Goal: Find specific fact: Find specific page/section

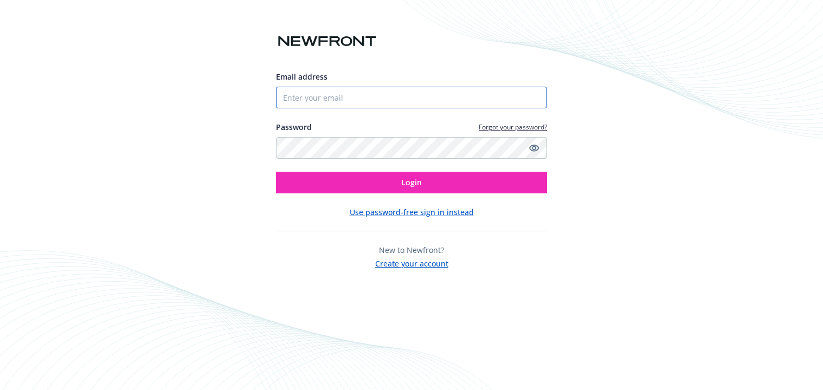
click at [479, 95] on input "Email address" at bounding box center [411, 98] width 271 height 22
type input "[PERSON_NAME][EMAIL_ADDRESS][DOMAIN_NAME]"
click at [527, 152] on div at bounding box center [533, 148] width 13 height 22
click at [532, 150] on icon "Show password" at bounding box center [534, 148] width 10 height 7
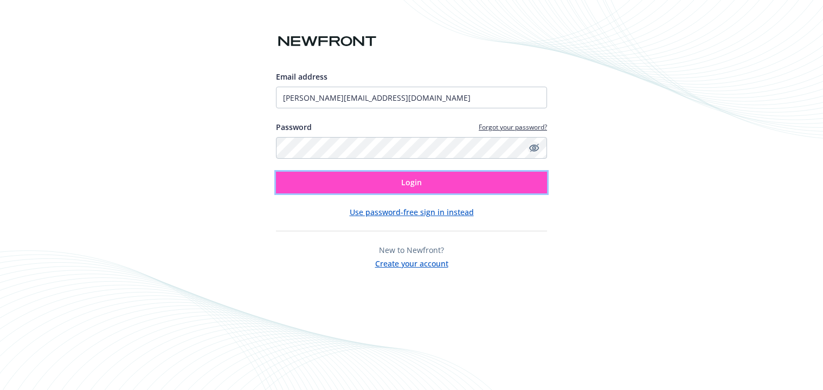
click at [474, 179] on button "Login" at bounding box center [411, 183] width 271 height 22
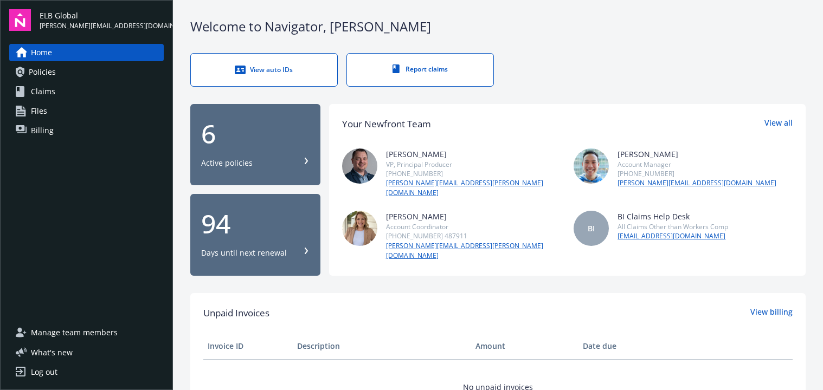
click at [289, 72] on div "View auto IDs" at bounding box center [263, 69] width 103 height 11
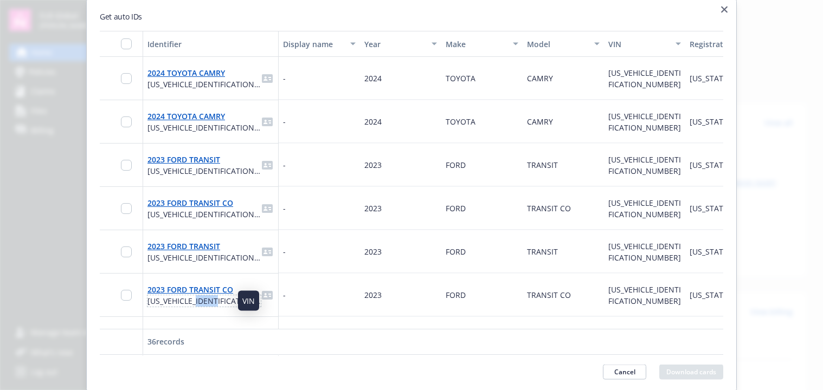
drag, startPoint x: 233, startPoint y: 300, endPoint x: 202, endPoint y: 300, distance: 30.9
click at [202, 301] on span "[US_VEHICLE_IDENTIFICATION_NUMBER]" at bounding box center [203, 300] width 113 height 11
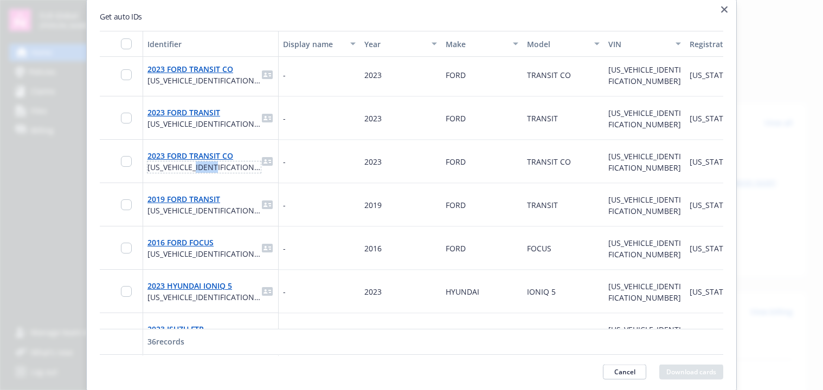
scroll to position [207, 0]
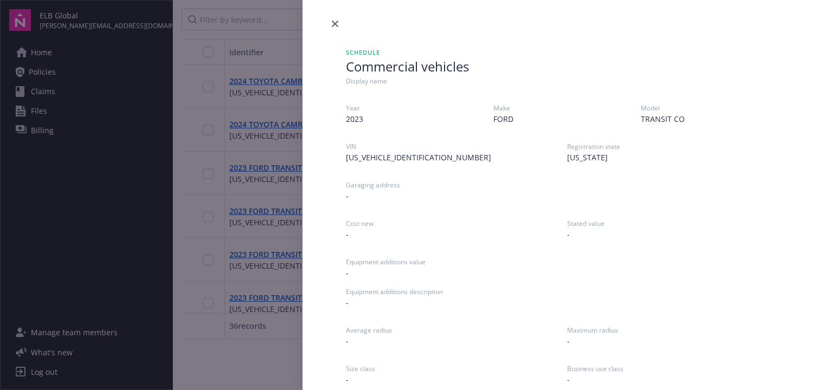
click at [327, 23] on div at bounding box center [562, 15] width 520 height 30
click at [335, 23] on icon "close" at bounding box center [335, 24] width 7 height 7
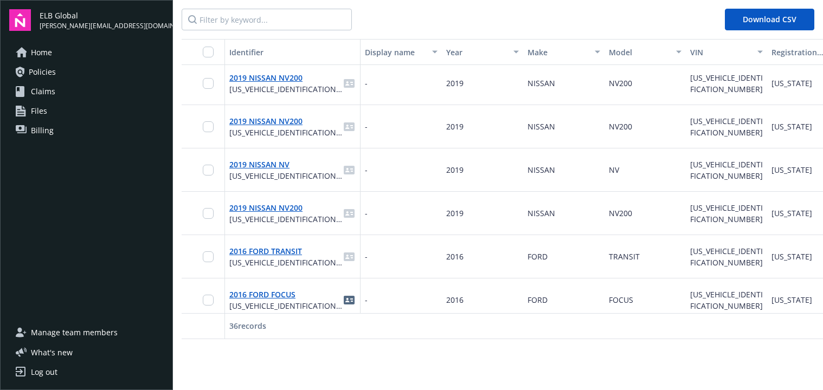
scroll to position [1138, 0]
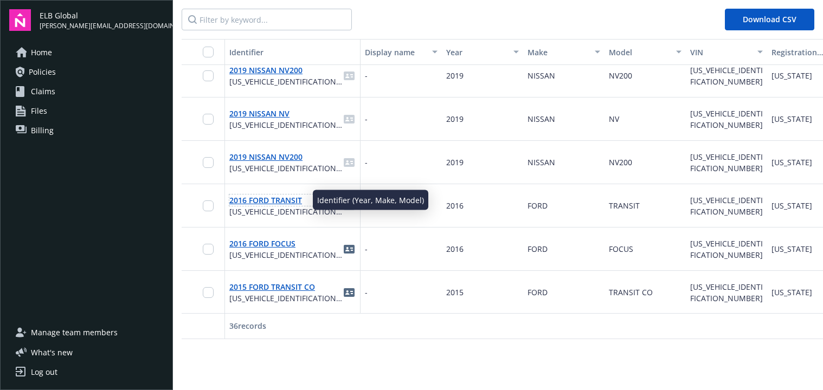
click at [299, 202] on link "2016 FORD TRANSIT" at bounding box center [265, 200] width 73 height 10
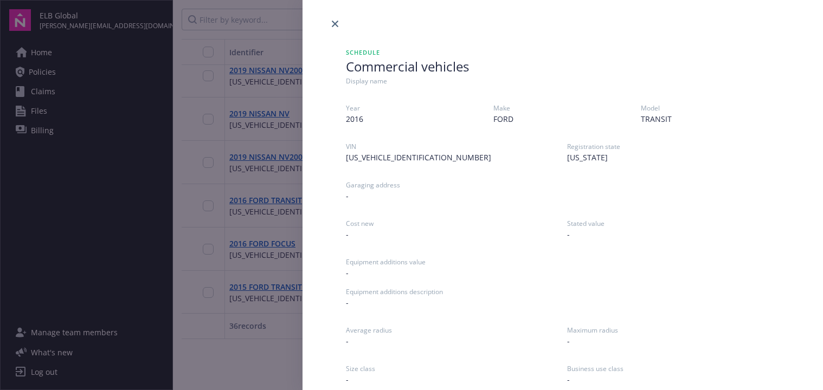
click at [372, 161] on span "[US_VEHICLE_IDENTIFICATION_NUMBER]" at bounding box center [452, 157] width 212 height 11
click at [373, 161] on span "[US_VEHICLE_IDENTIFICATION_NUMBER]" at bounding box center [452, 157] width 212 height 11
copy span "[US_VEHICLE_IDENTIFICATION_NUMBER]"
